Goal: Information Seeking & Learning: Learn about a topic

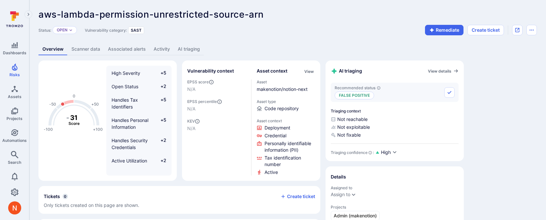
click at [181, 47] on link "AI triaging" at bounding box center [189, 49] width 30 height 12
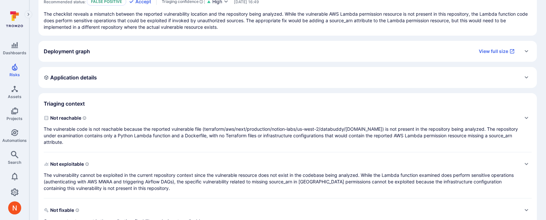
scroll to position [77, 0]
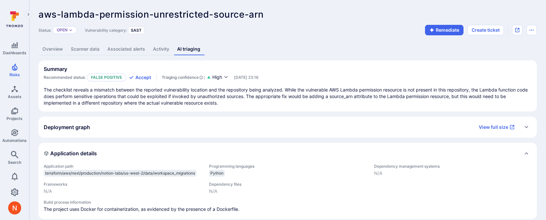
click at [88, 48] on link "Scanner data" at bounding box center [85, 49] width 37 height 12
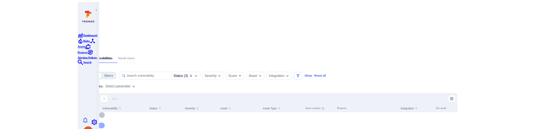
scroll to position [76, 0]
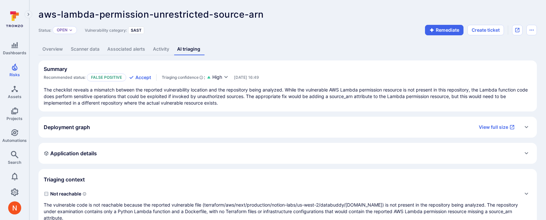
scroll to position [77, 0]
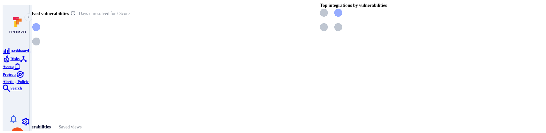
scroll to position [23, 0]
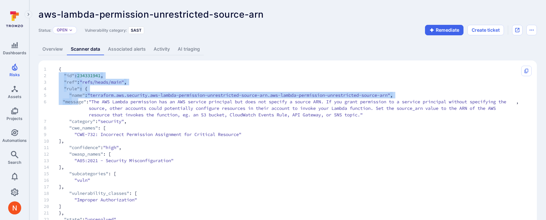
drag, startPoint x: 60, startPoint y: 69, endPoint x: 78, endPoint y: 104, distance: 39.6
click at [78, 104] on span ""message"" at bounding box center [75, 108] width 24 height 20
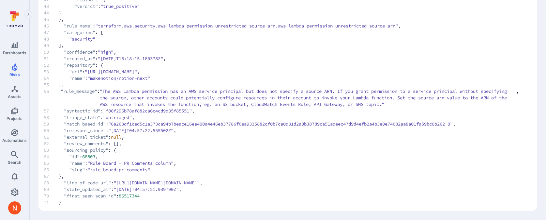
scroll to position [415, 0]
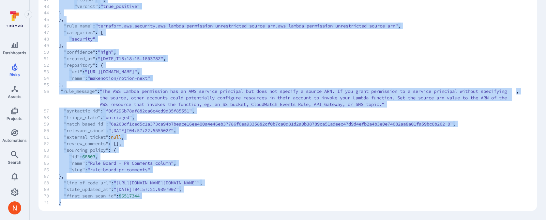
drag, startPoint x: 59, startPoint y: 70, endPoint x: 60, endPoint y: 202, distance: 132.9
copy code "{ 2 "id" : 234331941 , 3 "ref" : "refs/heads/main" , 4 "rule" : { 5 "name" : "t…"
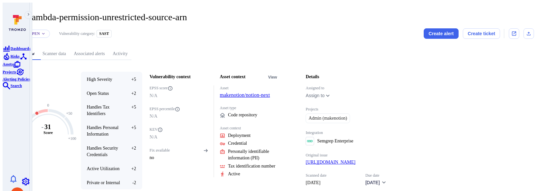
scroll to position [26, 0]
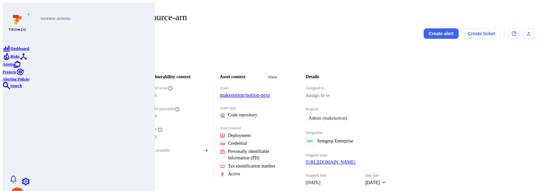
click at [22, 128] on icon "Settings" at bounding box center [26, 182] width 8 height 8
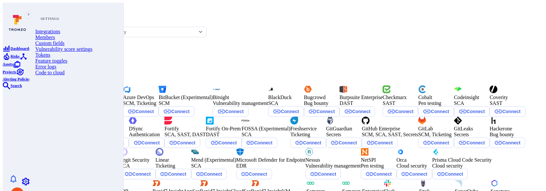
click at [51, 64] on link "Feature toggles" at bounding box center [74, 61] width 79 height 6
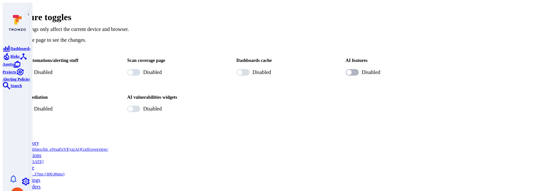
click at [339, 69] on input "Disabled" at bounding box center [349, 72] width 20 height 7
checkbox input "true"
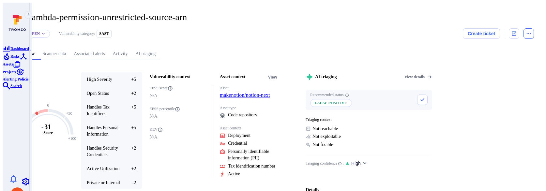
click at [531, 33] on icon "Options menu" at bounding box center [529, 33] width 4 height 1
click at [332, 30] on div at bounding box center [273, 95] width 546 height 191
click at [263, 92] on link "makenotion/notion-next" at bounding box center [245, 95] width 50 height 6
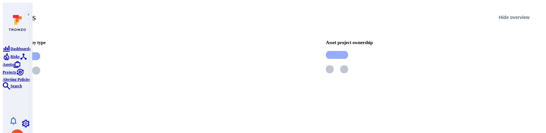
click at [341, 99] on section "Asset project ownership" at bounding box center [427, 82] width 214 height 102
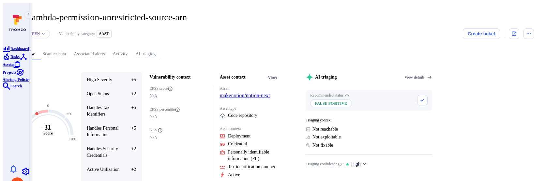
click at [10, 88] on link "Search" at bounding box center [12, 86] width 19 height 6
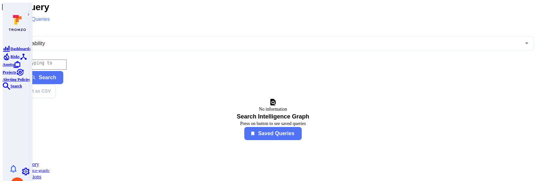
click at [67, 59] on textarea "Intelligence Graph search area" at bounding box center [39, 64] width 55 height 10
paste textarea "fin_eNxaFeVEyzrAQGxH"
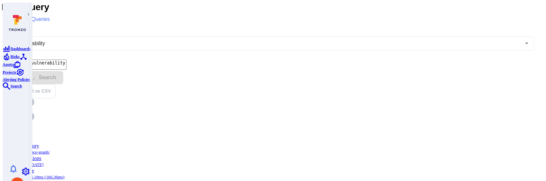
type textarea "tromzo_vulnerability_id = "fin_eNxaFeVEyzrAQGxH""
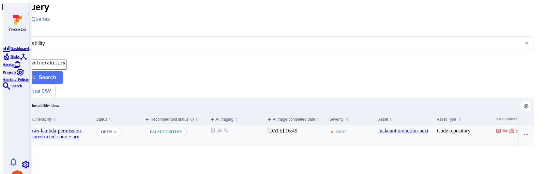
click at [20, 128] on input "Select row" at bounding box center [17, 130] width 5 height 5
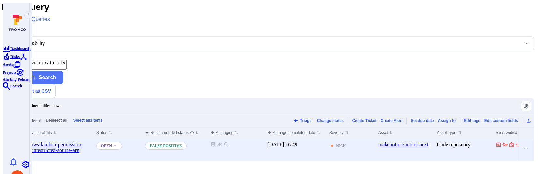
click at [301, 118] on button "Triage" at bounding box center [302, 120] width 21 height 5
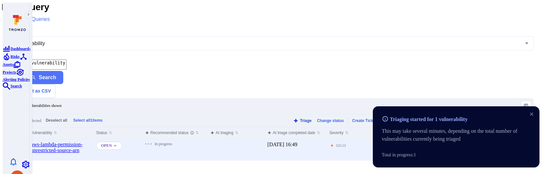
click at [300, 118] on button "Triage" at bounding box center [302, 120] width 21 height 5
